Goal: Task Accomplishment & Management: Manage account settings

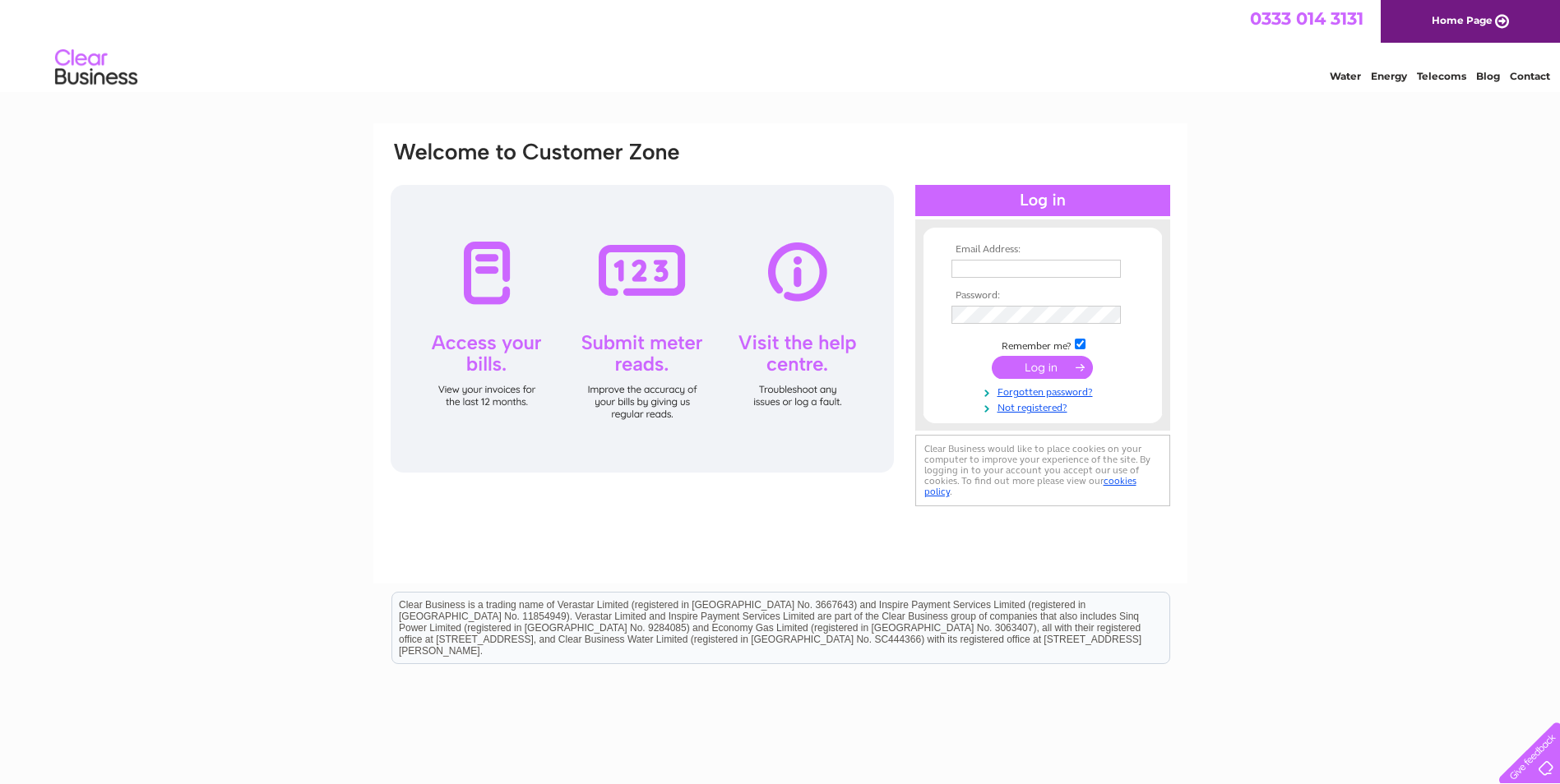
type input "[PERSON_NAME][EMAIL_ADDRESS][DOMAIN_NAME]"
click at [1058, 364] on input "submit" at bounding box center [1042, 367] width 101 height 23
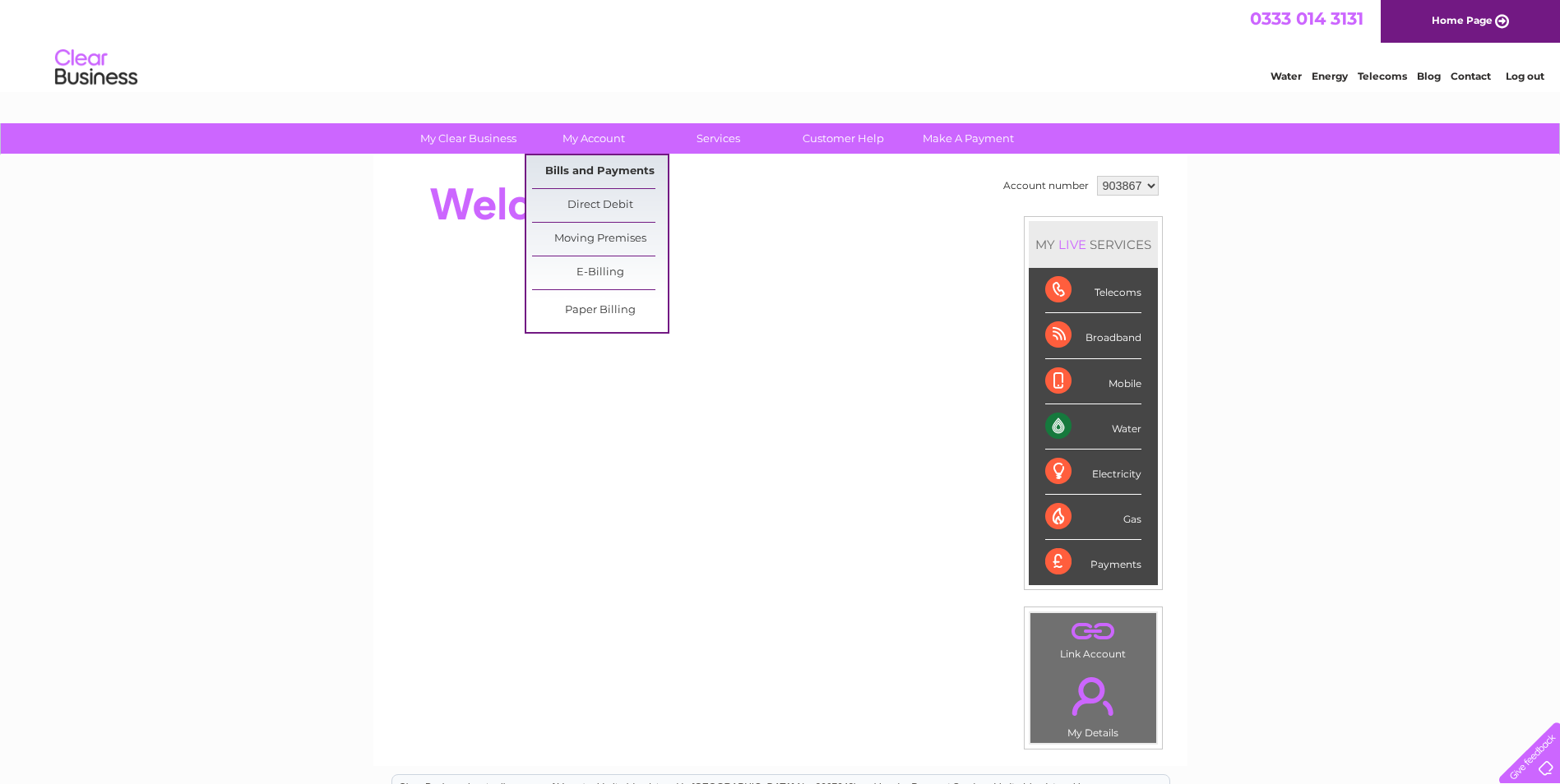
click at [593, 169] on link "Bills and Payments" at bounding box center [600, 172] width 136 height 33
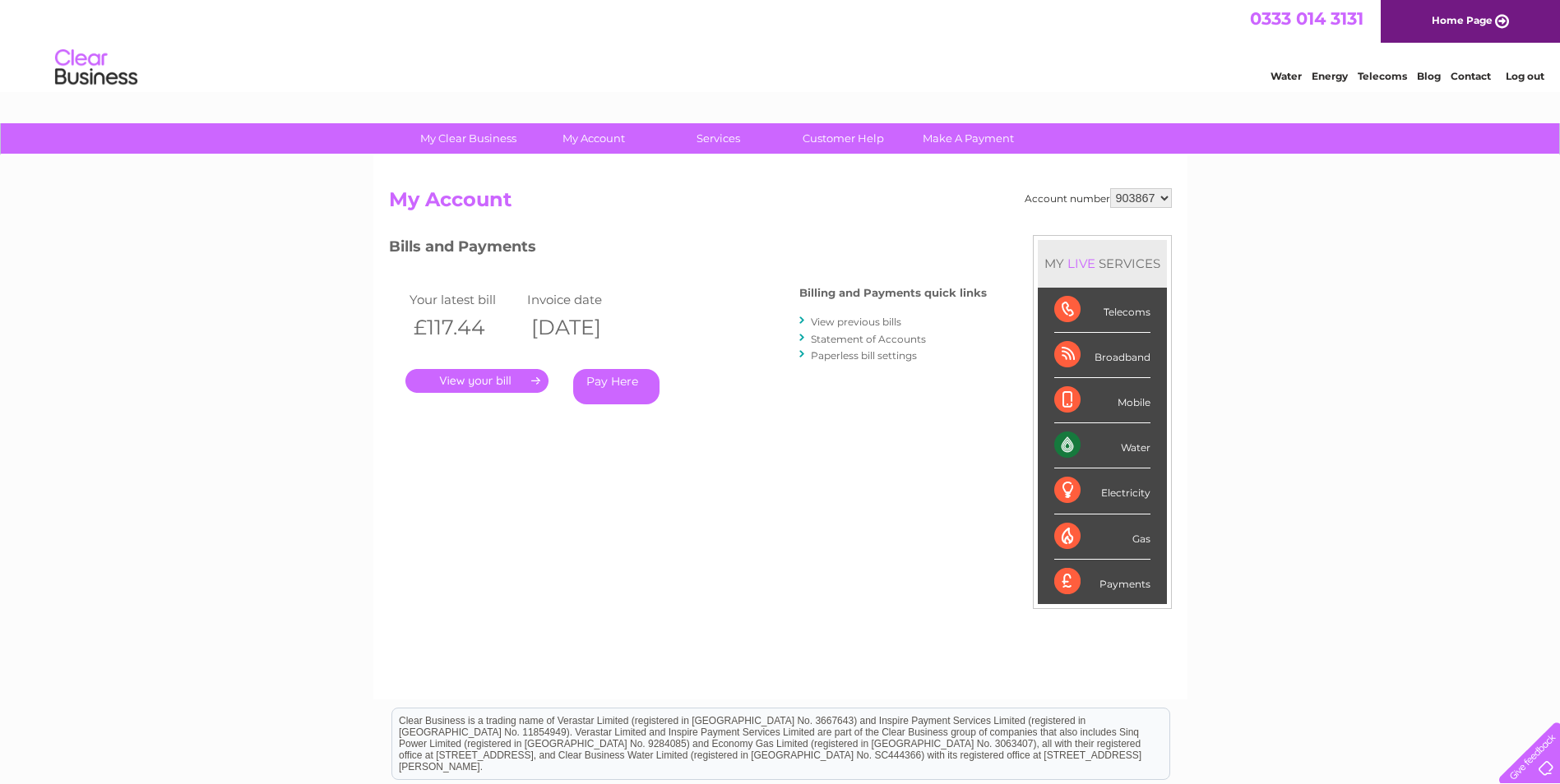
click at [499, 381] on link "." at bounding box center [477, 381] width 143 height 24
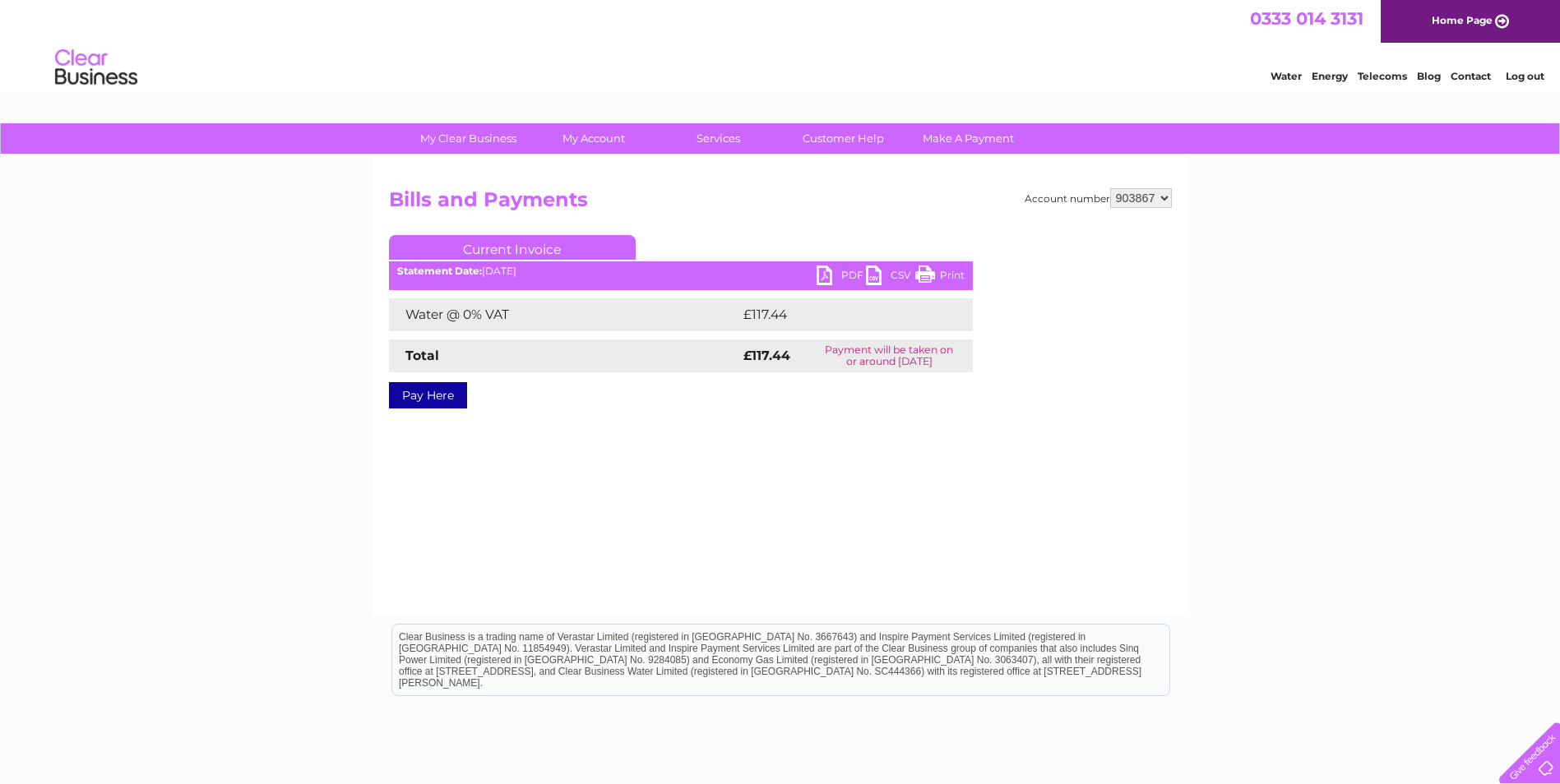
click at [824, 271] on link "PDF" at bounding box center [841, 277] width 50 height 24
